Goal: Transaction & Acquisition: Obtain resource

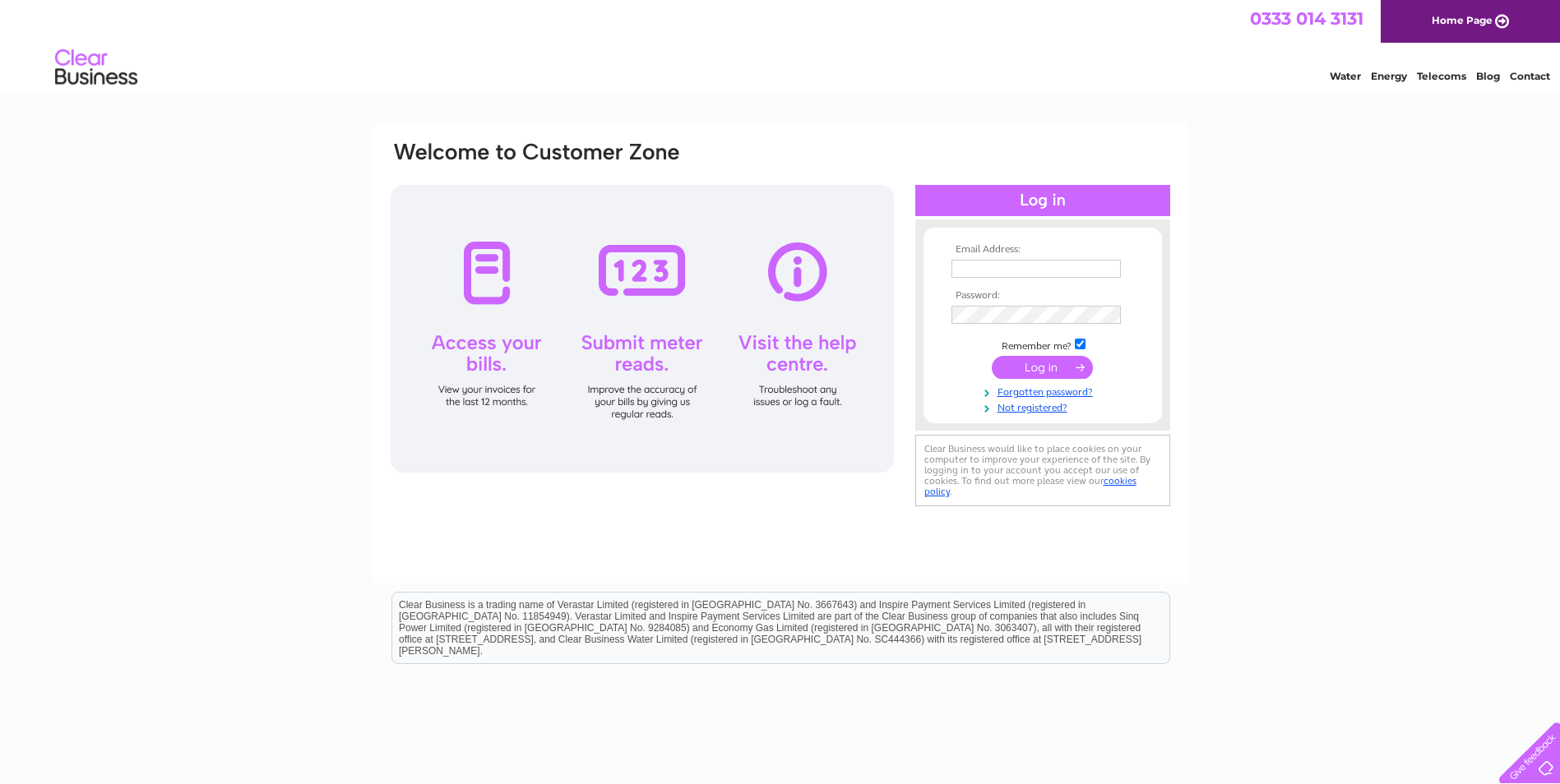
click at [969, 263] on input "text" at bounding box center [1036, 269] width 169 height 18
type input "danielle.spence@etexgroup.com"
click at [1009, 269] on input "danielle.spence@etexgroup.com" at bounding box center [1037, 270] width 171 height 20
click at [992, 358] on input "submit" at bounding box center [1042, 369] width 101 height 23
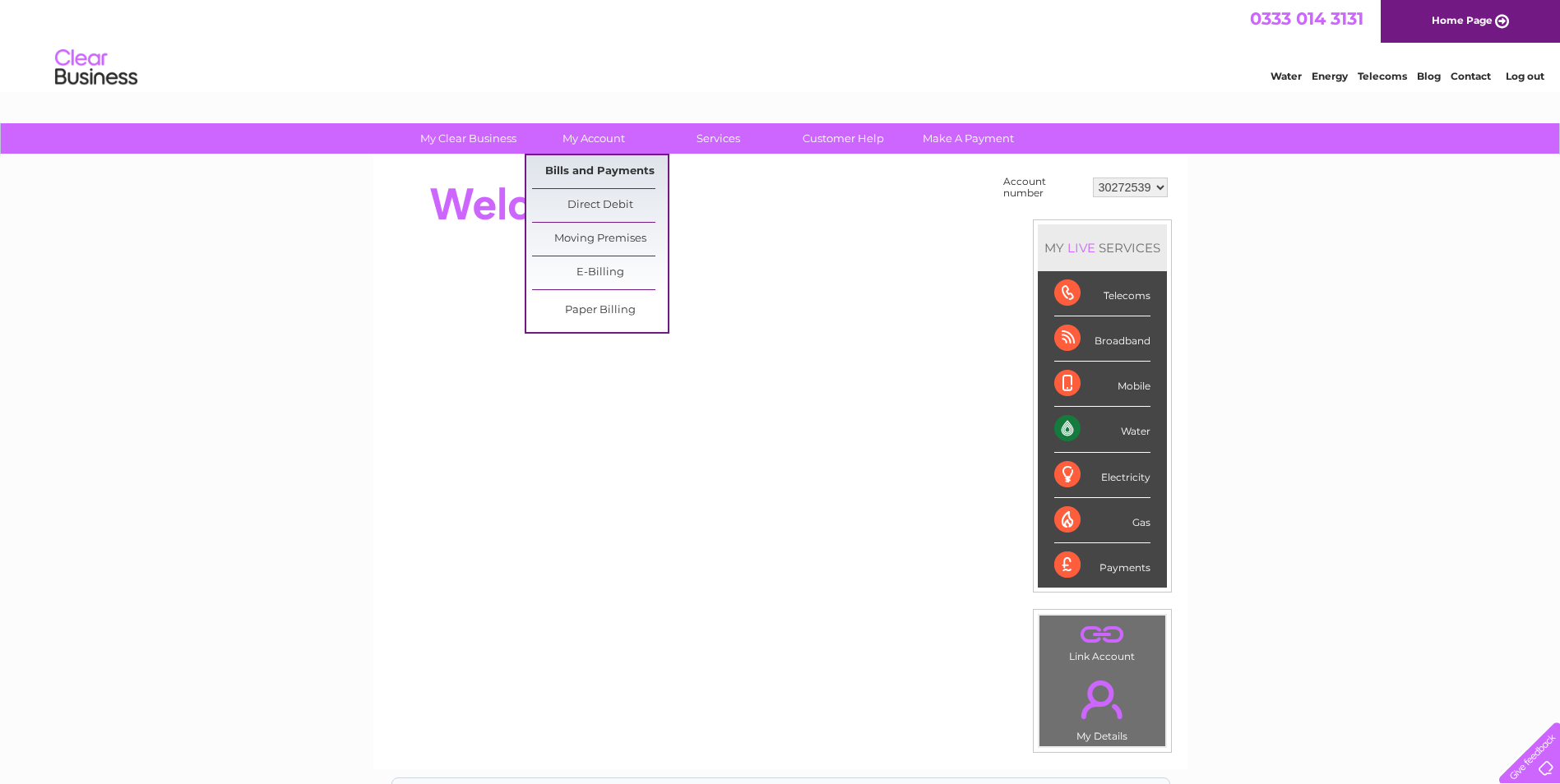
click at [612, 166] on link "Bills and Payments" at bounding box center [600, 171] width 136 height 33
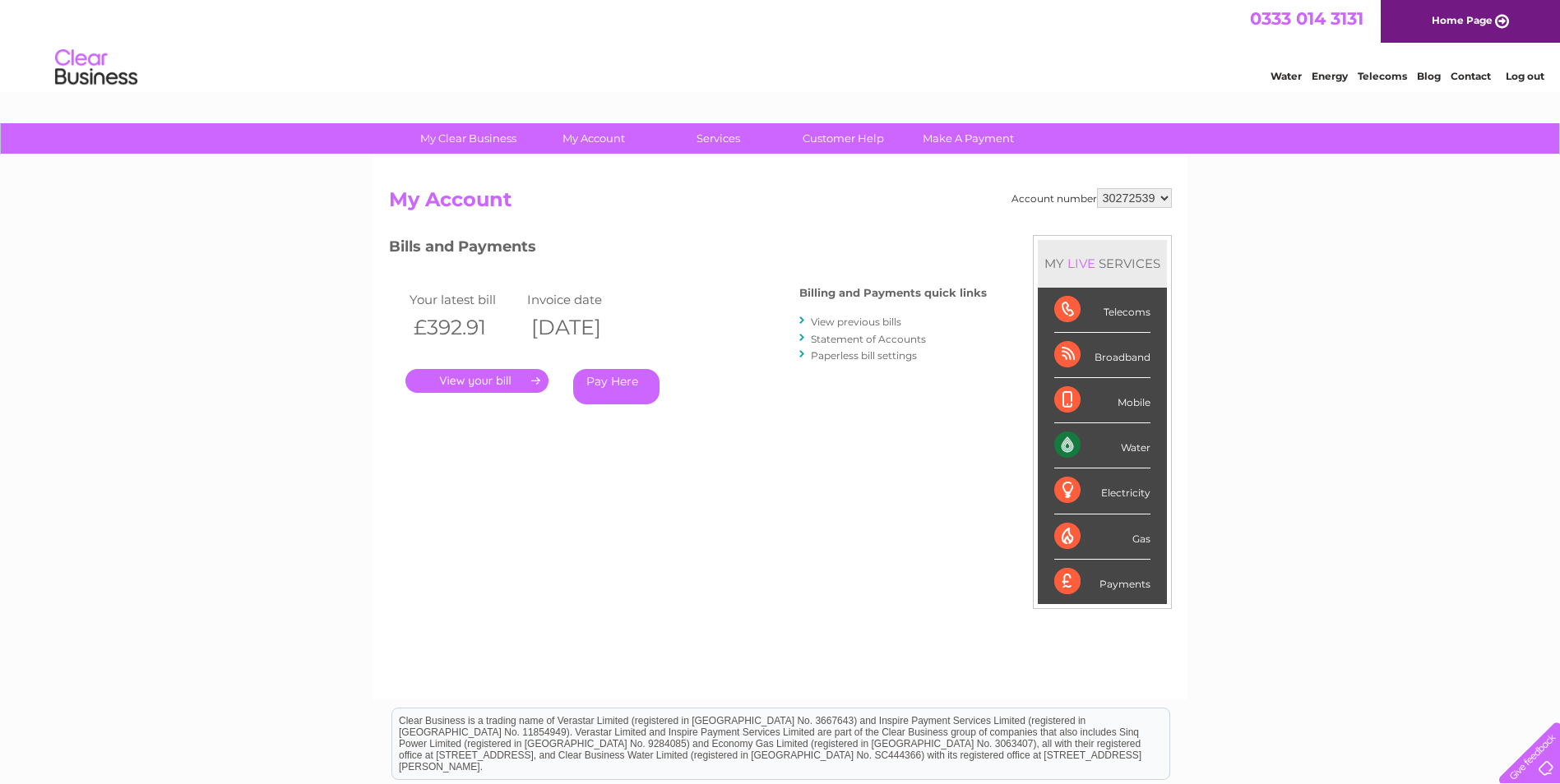
click at [506, 380] on link "." at bounding box center [477, 381] width 143 height 23
click at [484, 382] on link "." at bounding box center [477, 381] width 143 height 23
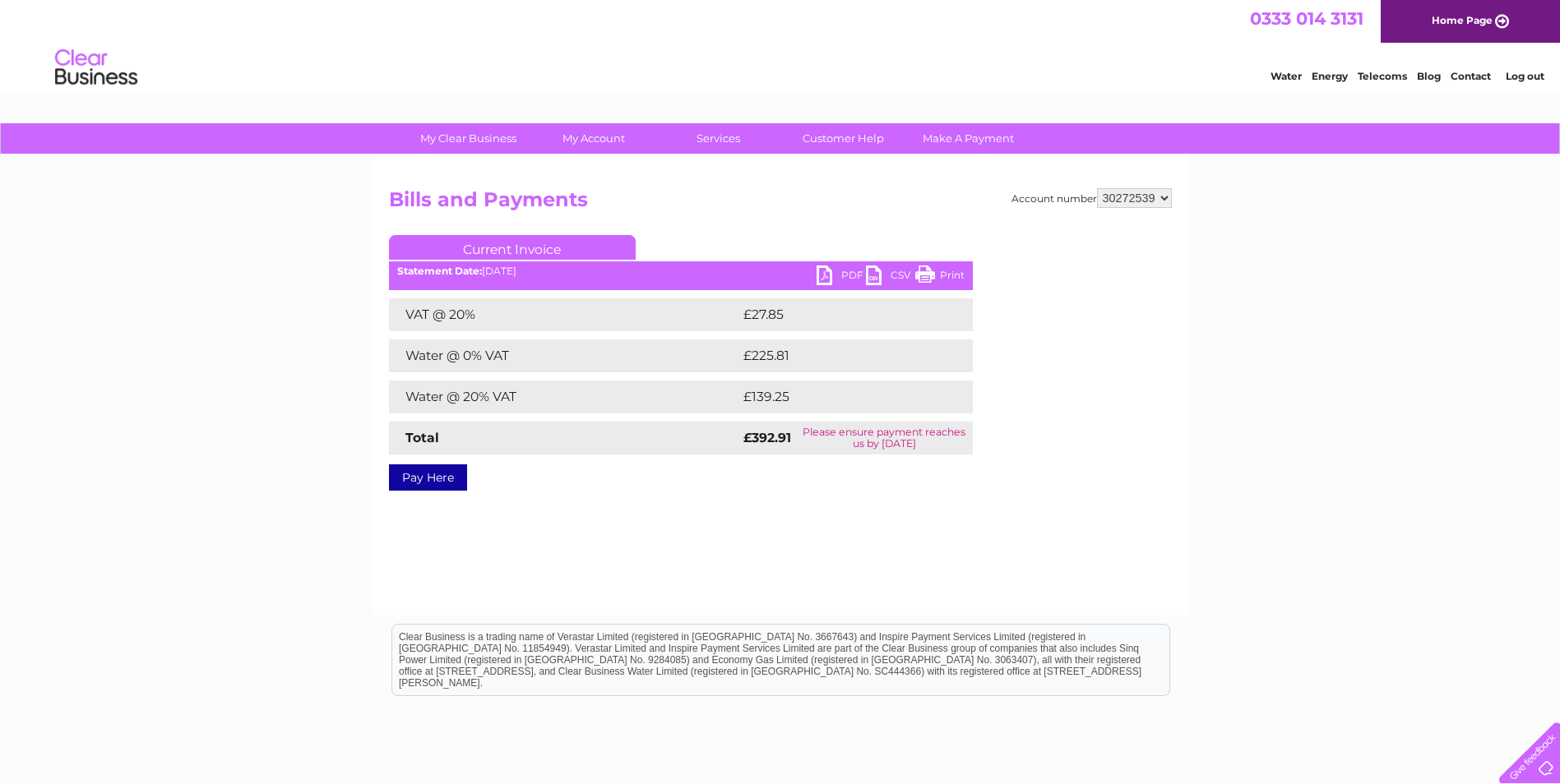
click at [847, 269] on link "PDF" at bounding box center [841, 277] width 49 height 23
